Goal: Information Seeking & Learning: Stay updated

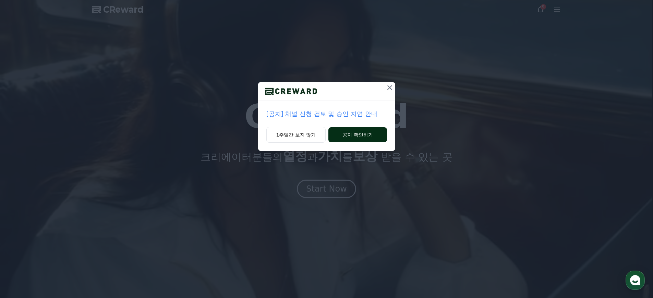
click at [342, 134] on button "공지 확인하기" at bounding box center [357, 134] width 58 height 15
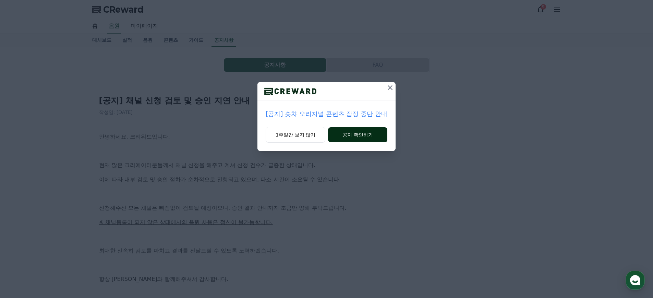
click at [361, 138] on button "공지 확인하기" at bounding box center [357, 134] width 59 height 15
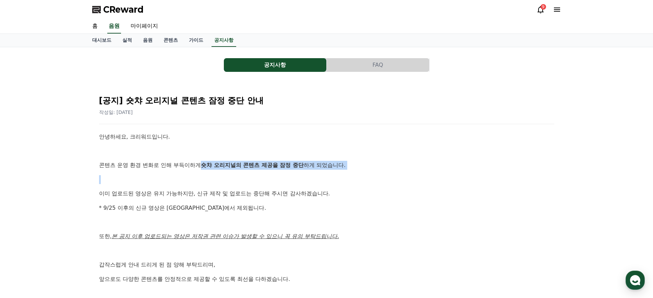
drag, startPoint x: 187, startPoint y: 168, endPoint x: 296, endPoint y: 175, distance: 109.2
click at [296, 175] on div "안녕하세요, 크리워드입니다. 콘텐츠 운영 환경 변화로 인해 부득이하게 숏챠 오리지널의 콘텐츠 제공을 잠정 중단 하게 되었습니다. 이미 업로드된…" at bounding box center [326, 230] width 455 height 194
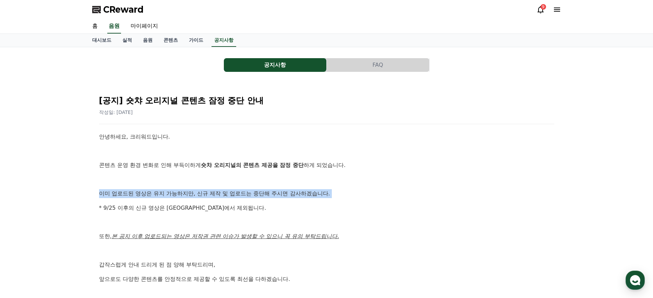
drag, startPoint x: 98, startPoint y: 193, endPoint x: 320, endPoint y: 203, distance: 222.2
click at [320, 203] on div "[공지] 숏챠 오리지널 콘텐츠 잠정 중단 안내 작성일: [DATE] 안녕하세요, 크리워드입니다. 콘텐츠 운영 환경 변화로 인해 부득이하게 숏챠…" at bounding box center [327, 218] width 458 height 260
click at [148, 41] on link "음원" at bounding box center [147, 40] width 21 height 13
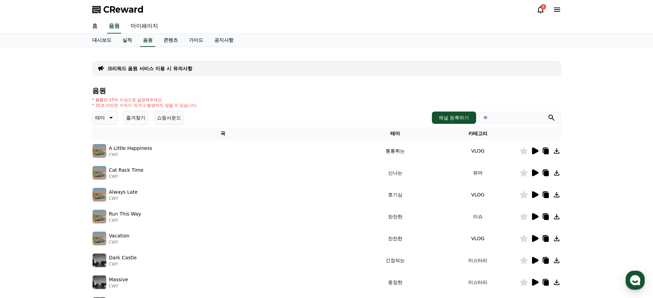
click at [540, 7] on div "9" at bounding box center [542, 6] width 5 height 5
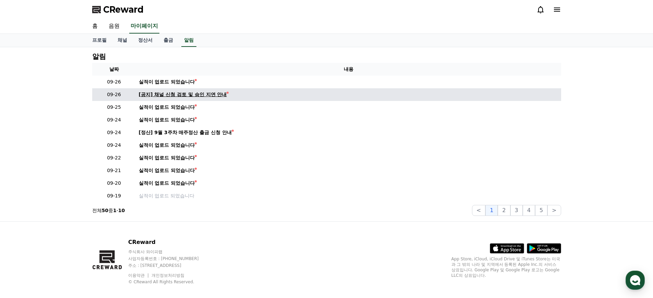
click at [186, 93] on div "[공지] 채널 신청 검토 및 승인 지연 안내" at bounding box center [183, 94] width 88 height 7
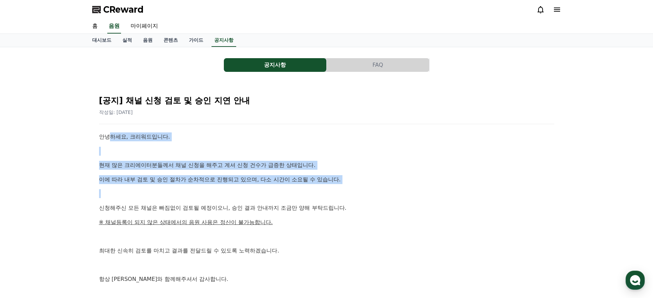
drag, startPoint x: 106, startPoint y: 138, endPoint x: 318, endPoint y: 187, distance: 217.7
click at [305, 189] on div "안녕하세요, 크리워드입니다. 현재 많은 크리에이터분들께서 채널 신청을 해주고 계셔 신청 건수가 급증한 상태입니다. 이에 따라 내부 검토 및 승…" at bounding box center [326, 223] width 455 height 180
drag, startPoint x: 316, startPoint y: 184, endPoint x: 90, endPoint y: 139, distance: 230.5
click at [90, 139] on div "공지사항 FAQ [공지] 채널 신청 검토 및 승인 지연 안내 작성일: [DATE] 안녕하세요, 크리워드입니다. 현재 많은 크리에이터분들께서 채…" at bounding box center [326, 196] width 474 height 293
click at [139, 31] on link "마이페이지" at bounding box center [144, 26] width 38 height 14
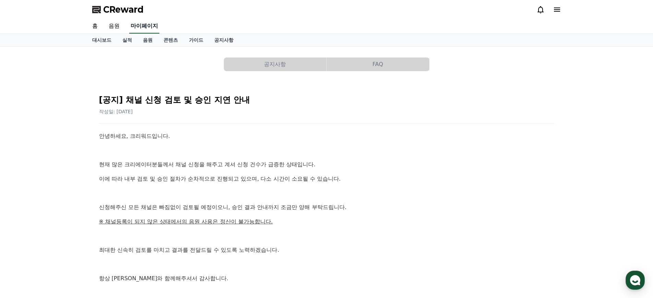
select select "**********"
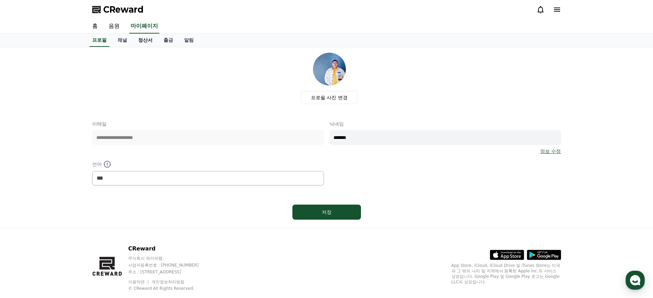
click at [143, 42] on link "정산서" at bounding box center [145, 40] width 25 height 13
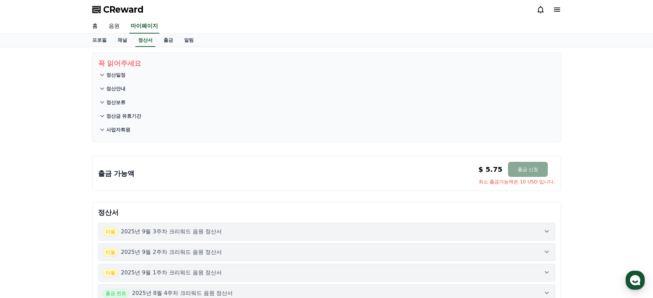
click at [111, 26] on link "음원" at bounding box center [114, 26] width 22 height 14
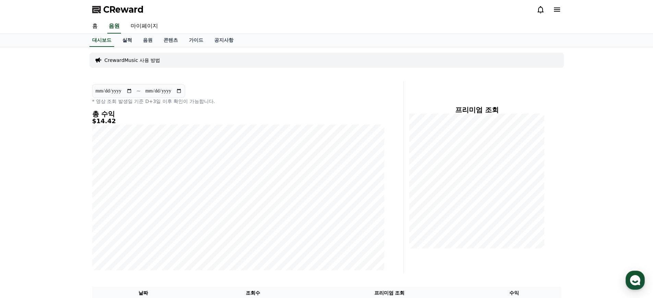
click at [122, 41] on link "실적" at bounding box center [127, 40] width 21 height 13
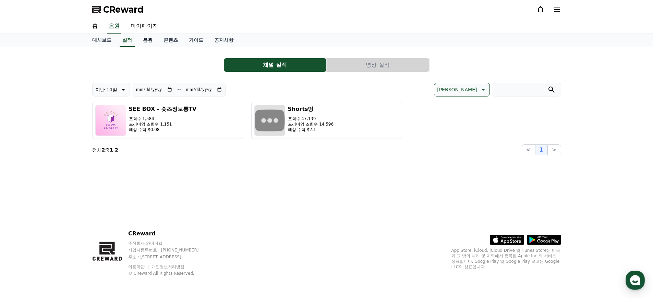
click at [144, 39] on link "음원" at bounding box center [147, 40] width 21 height 13
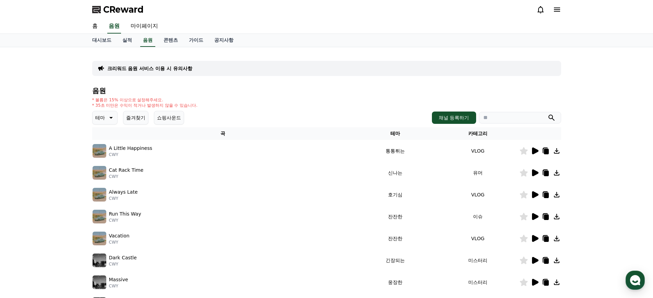
click at [538, 150] on icon at bounding box center [534, 151] width 8 height 8
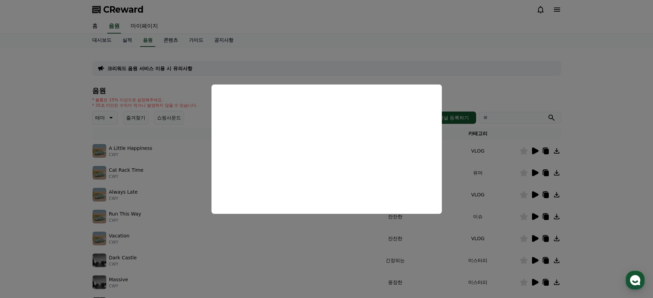
drag, startPoint x: 250, startPoint y: 252, endPoint x: 259, endPoint y: 251, distance: 9.3
click at [250, 252] on button "close modal" at bounding box center [326, 149] width 653 height 298
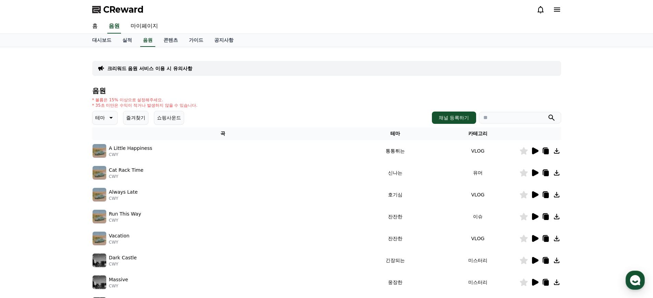
click at [535, 171] on icon at bounding box center [534, 173] width 8 height 8
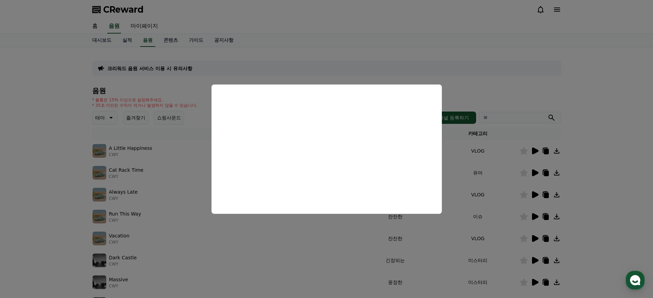
click at [265, 252] on button "close modal" at bounding box center [326, 149] width 653 height 298
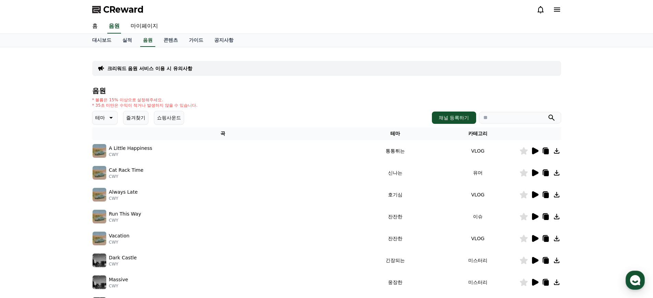
click at [534, 195] on icon at bounding box center [535, 195] width 7 height 7
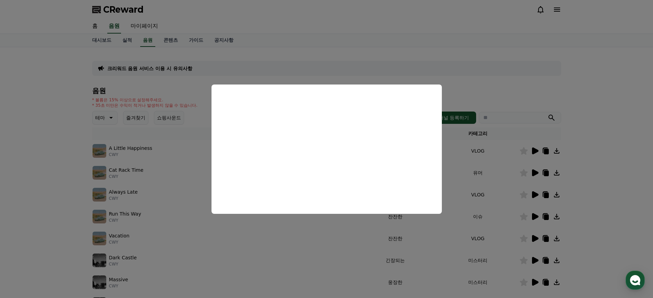
click at [351, 242] on button "close modal" at bounding box center [326, 149] width 653 height 298
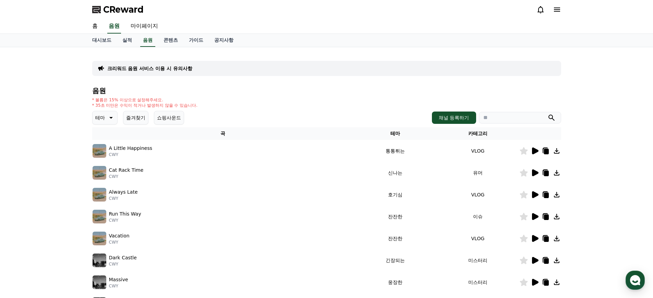
click at [547, 196] on icon at bounding box center [545, 195] width 5 height 5
